Goal: Navigation & Orientation: Find specific page/section

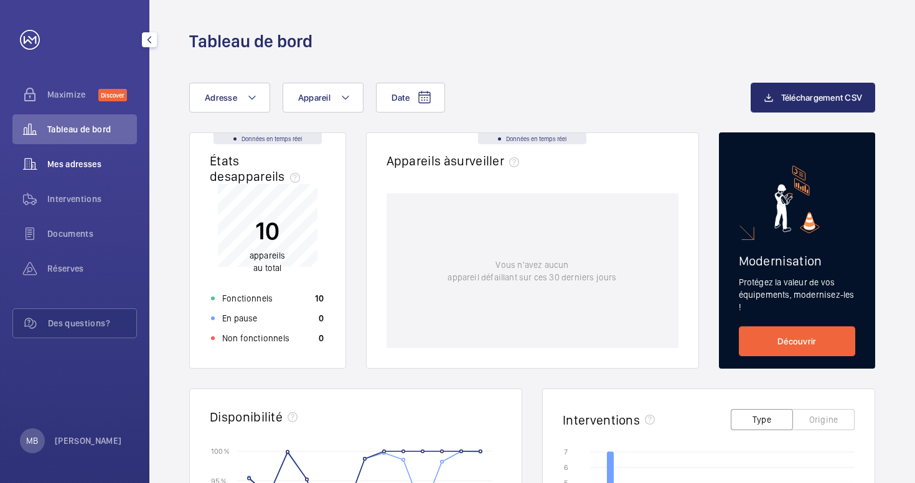
click at [77, 164] on span "Mes adresses" at bounding box center [92, 164] width 90 height 12
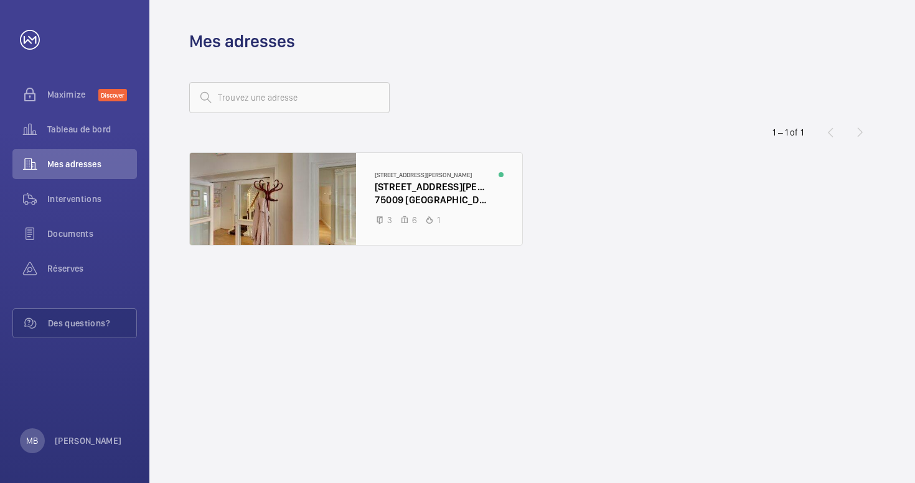
click at [402, 184] on div at bounding box center [356, 199] width 332 height 92
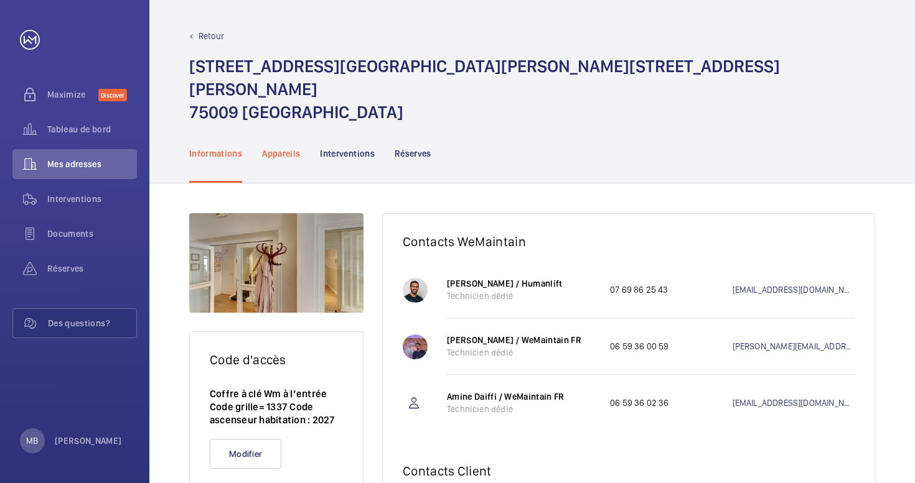
click at [281, 147] on p "Appareils" at bounding box center [281, 153] width 38 height 12
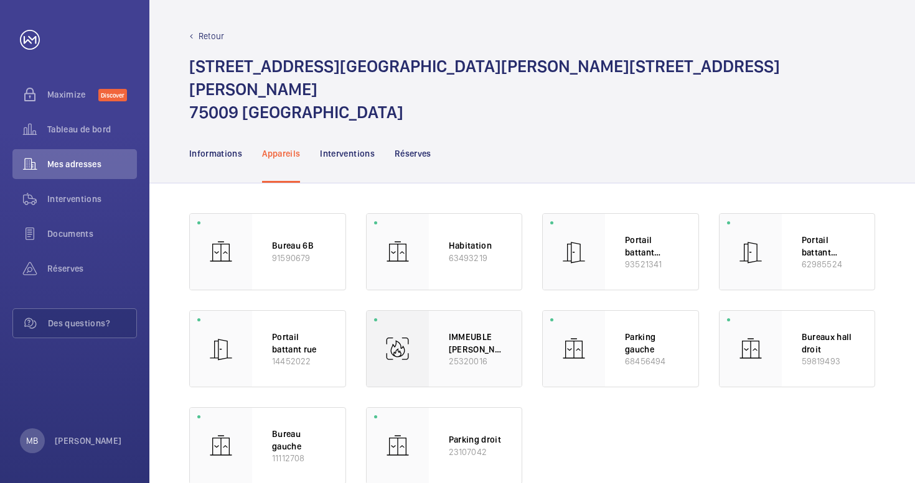
scroll to position [8, 0]
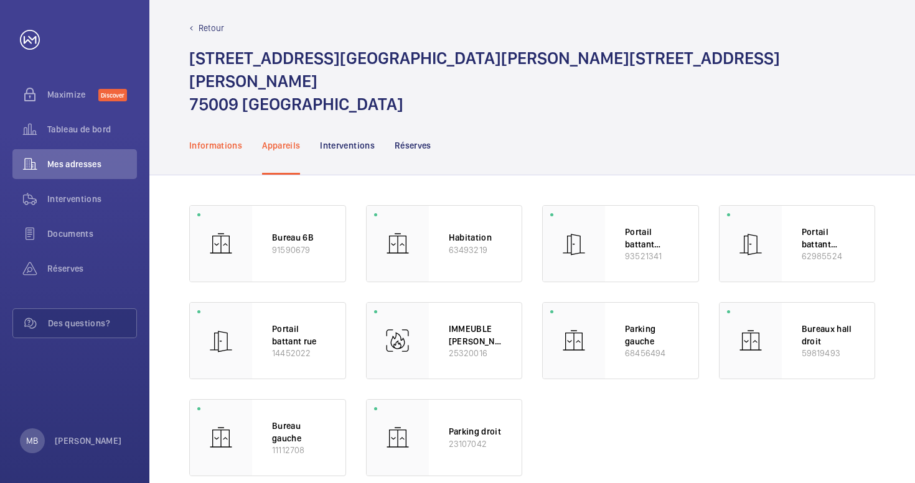
click at [207, 139] on p "Informations" at bounding box center [215, 145] width 53 height 12
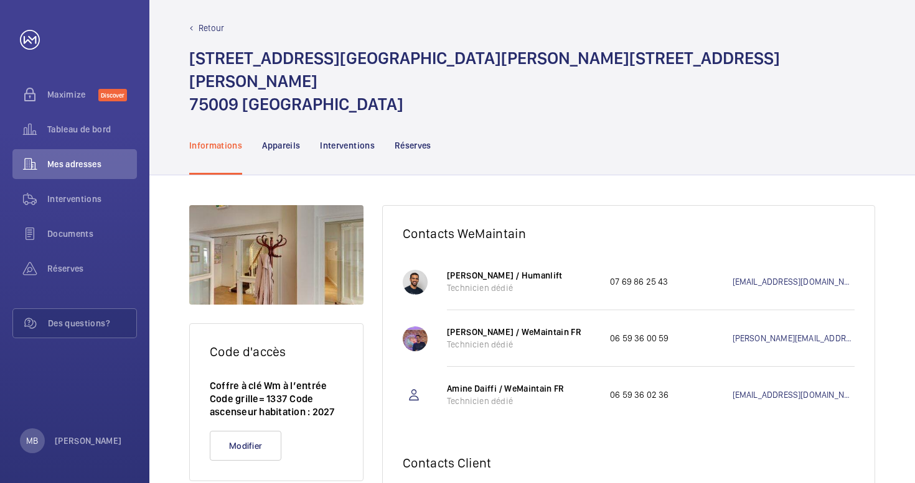
scroll to position [103, 0]
